Goal: Communication & Community: Answer question/provide support

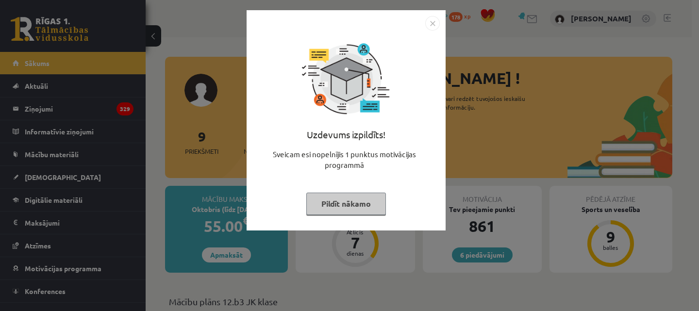
click at [337, 209] on button "Pildīt nākamo" at bounding box center [346, 204] width 80 height 22
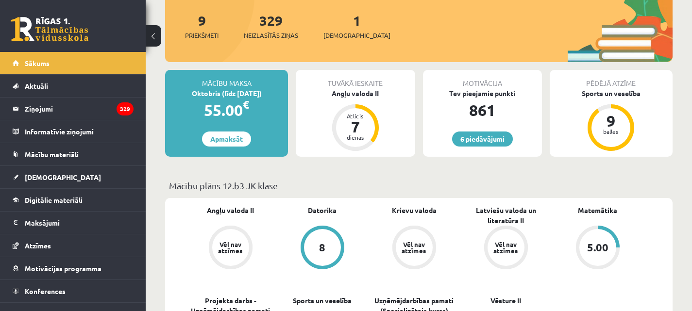
scroll to position [146, 0]
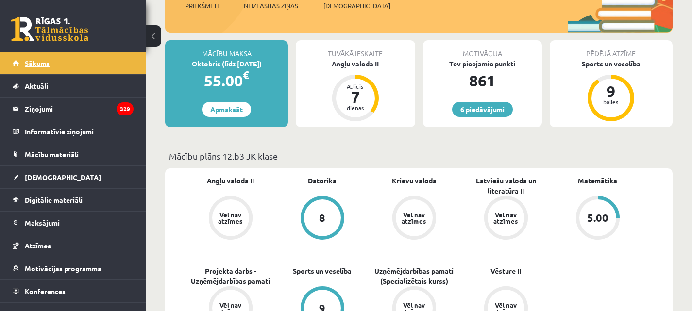
click at [42, 57] on link "Sākums" at bounding box center [73, 63] width 121 height 22
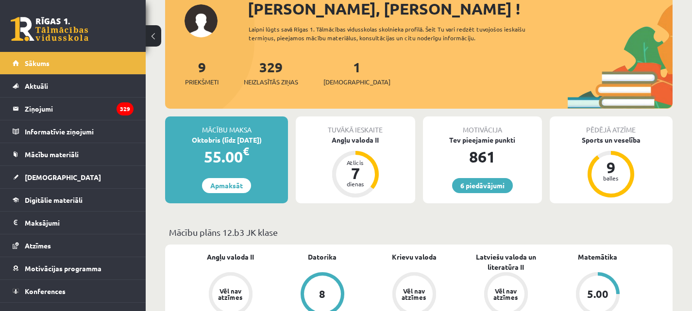
scroll to position [49, 0]
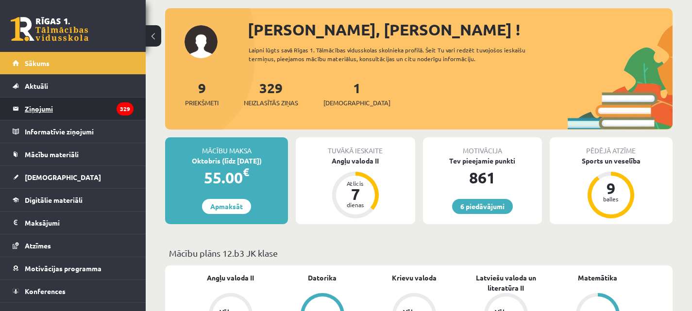
click at [35, 104] on legend "Ziņojumi 329" at bounding box center [79, 109] width 109 height 22
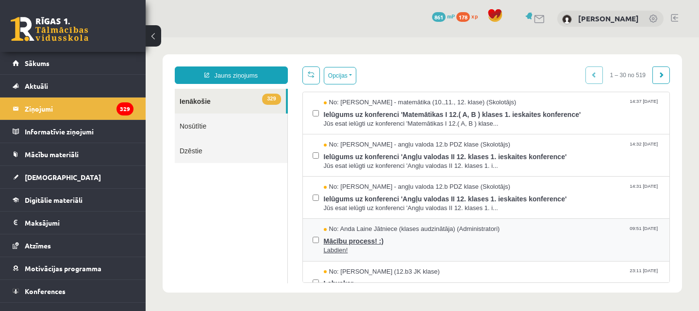
click at [357, 241] on span "Mācību process! :)" at bounding box center [492, 240] width 336 height 12
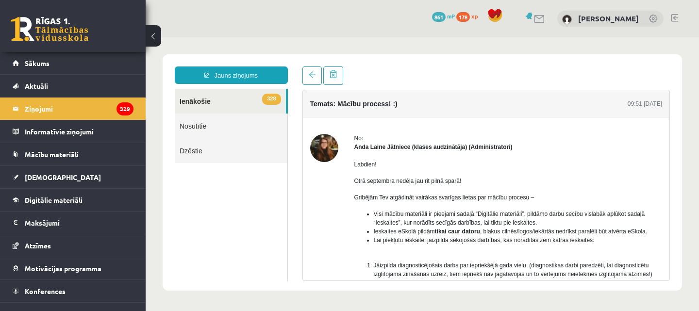
click at [239, 96] on link "328 Ienākošie" at bounding box center [230, 101] width 111 height 25
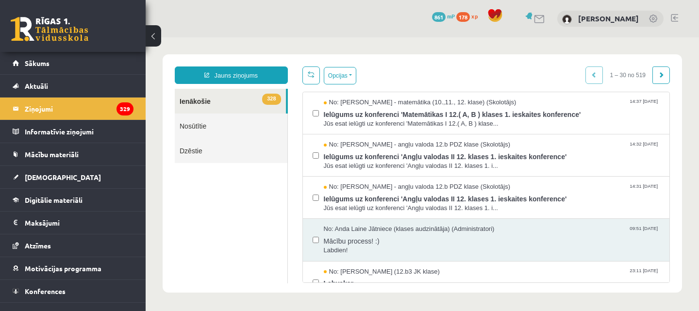
click at [675, 16] on link at bounding box center [674, 18] width 7 height 8
